Goal: Task Accomplishment & Management: Understand process/instructions

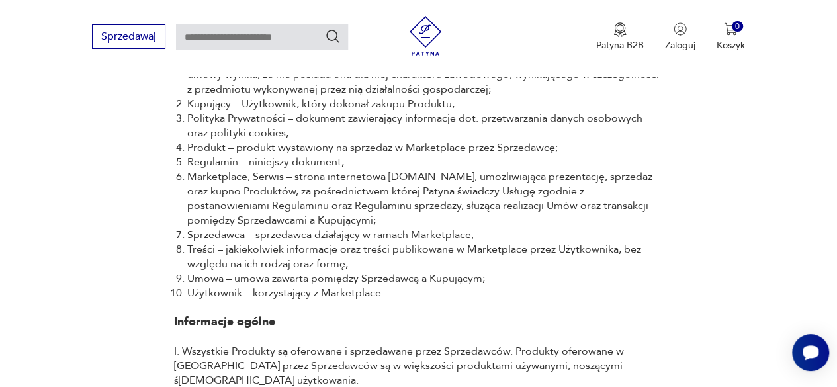
scroll to position [596, 0]
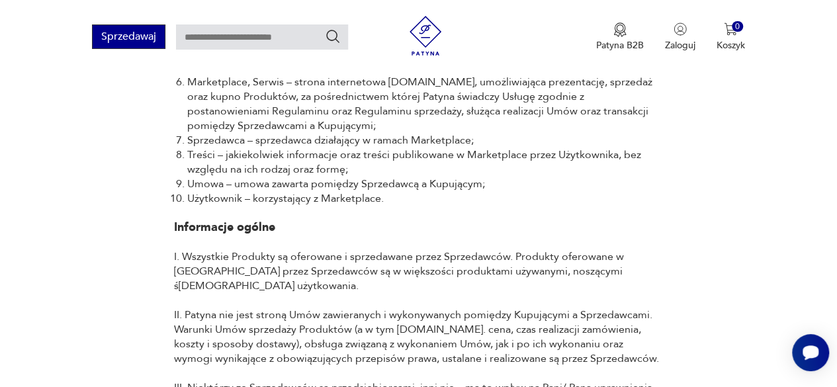
click at [121, 40] on button "Sprzedawaj" at bounding box center [128, 36] width 73 height 24
